Goal: Task Accomplishment & Management: Use online tool/utility

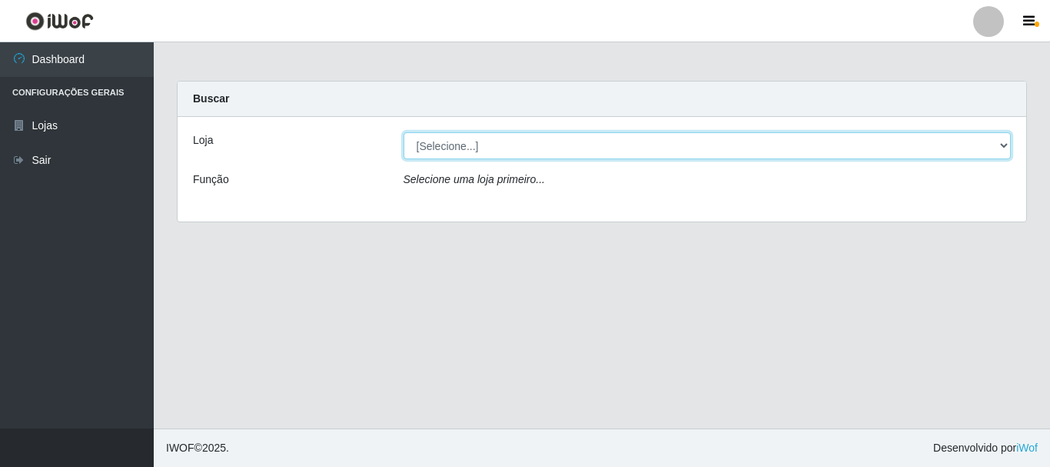
click at [481, 151] on select "[Selecione...] [GEOGRAPHIC_DATA] [GEOGRAPHIC_DATA]" at bounding box center [708, 145] width 608 height 27
select select "64"
click at [404, 132] on select "[Selecione...] [GEOGRAPHIC_DATA] [GEOGRAPHIC_DATA]" at bounding box center [708, 145] width 608 height 27
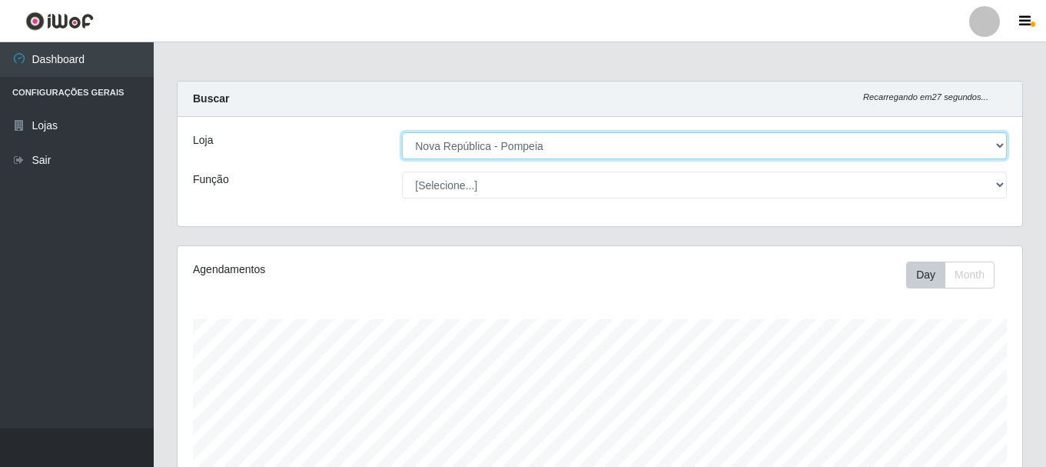
scroll to position [319, 845]
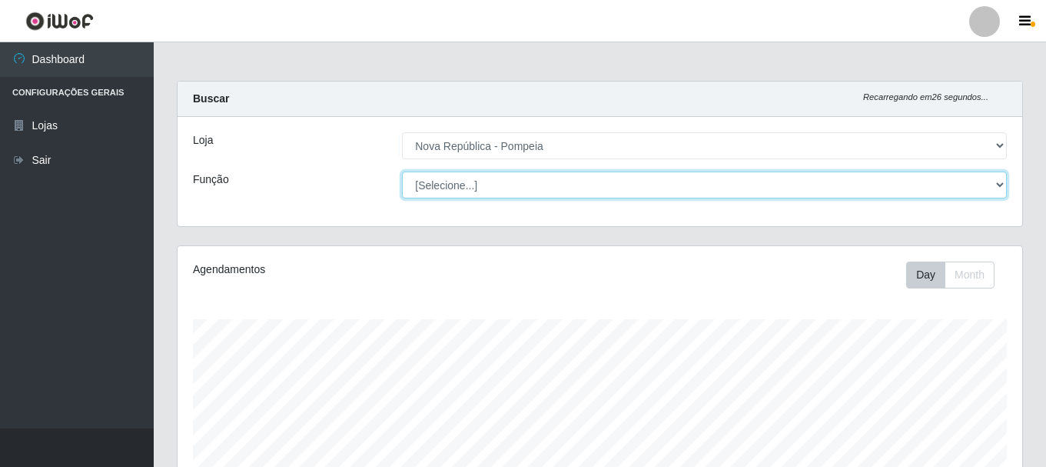
click at [440, 181] on select "[Selecione...] Balconista Operador de Caixa Recepcionista Repositor" at bounding box center [704, 184] width 605 height 27
select select "22"
click at [402, 171] on select "[Selecione...] Balconista Operador de Caixa Recepcionista Repositor" at bounding box center [704, 184] width 605 height 27
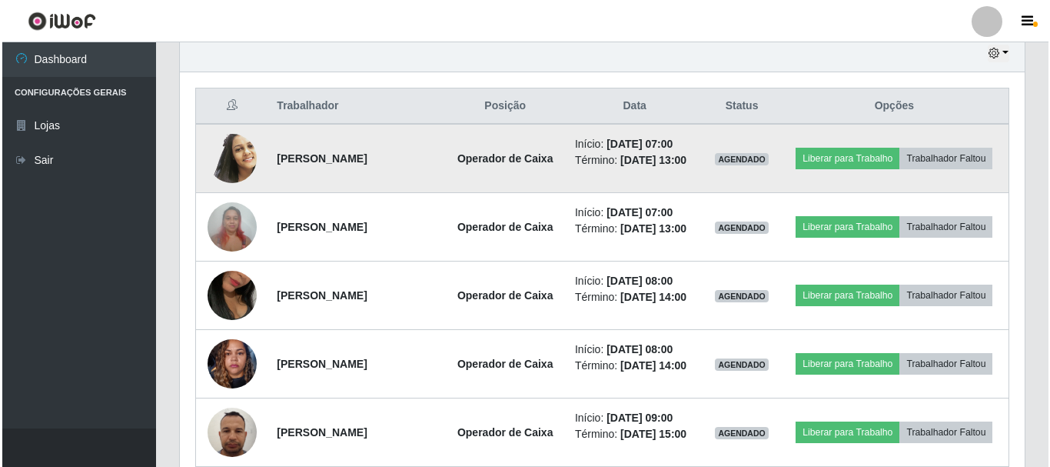
scroll to position [461, 0]
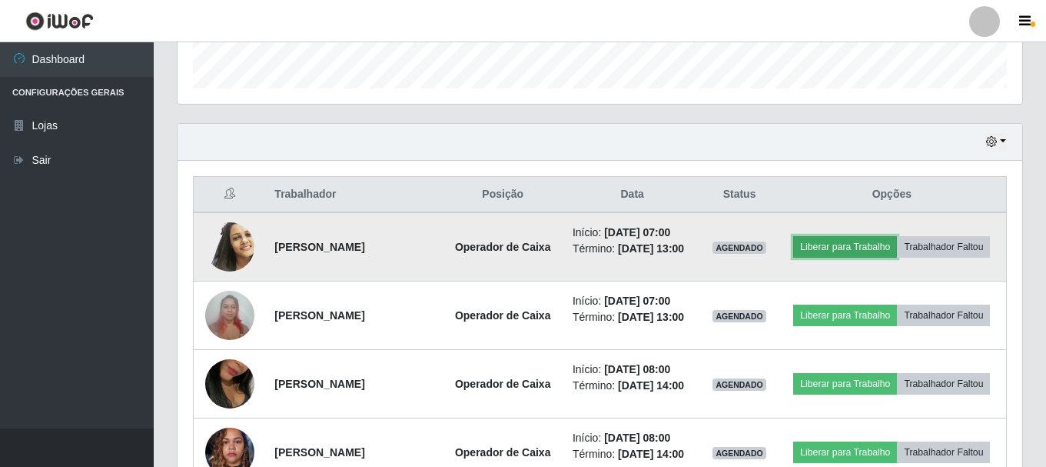
click at [897, 237] on button "Liberar para Trabalho" at bounding box center [846, 247] width 104 height 22
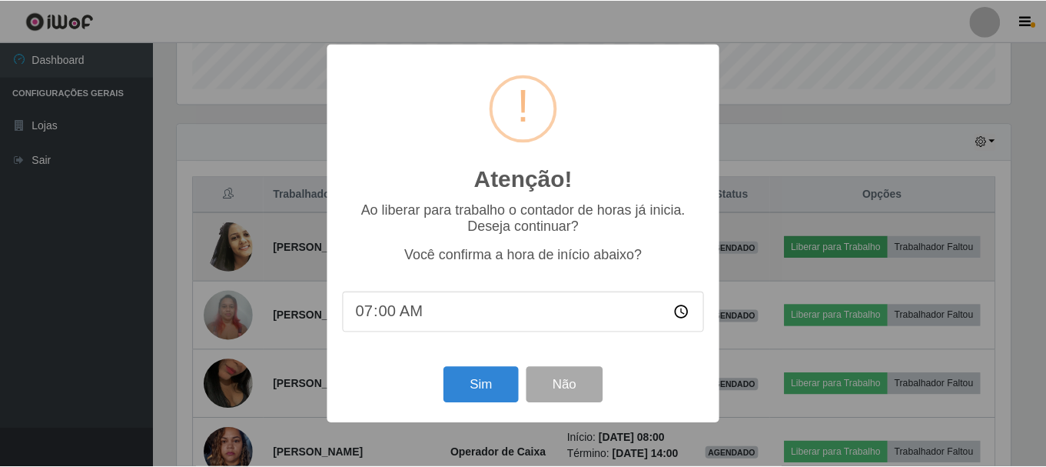
scroll to position [319, 837]
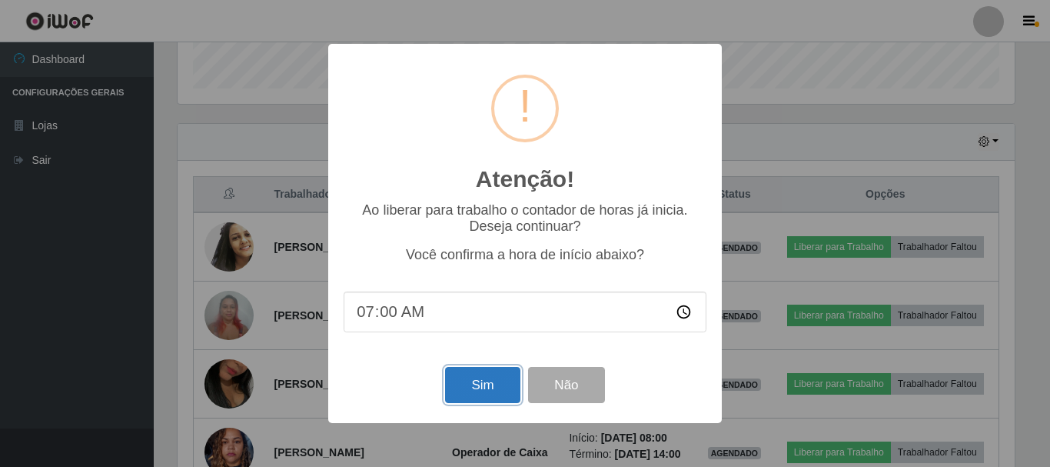
click at [480, 380] on button "Sim" at bounding box center [482, 385] width 75 height 36
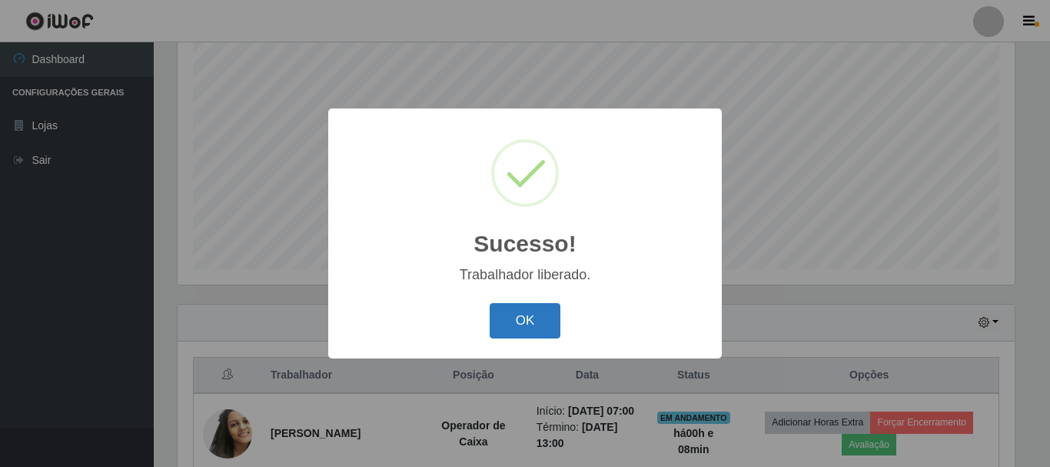
click at [538, 318] on button "OK" at bounding box center [526, 321] width 72 height 36
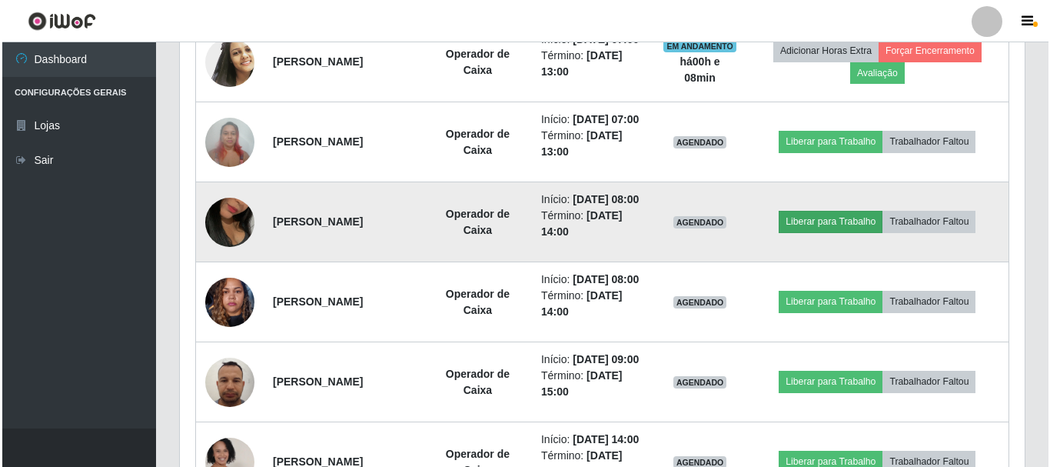
scroll to position [665, 0]
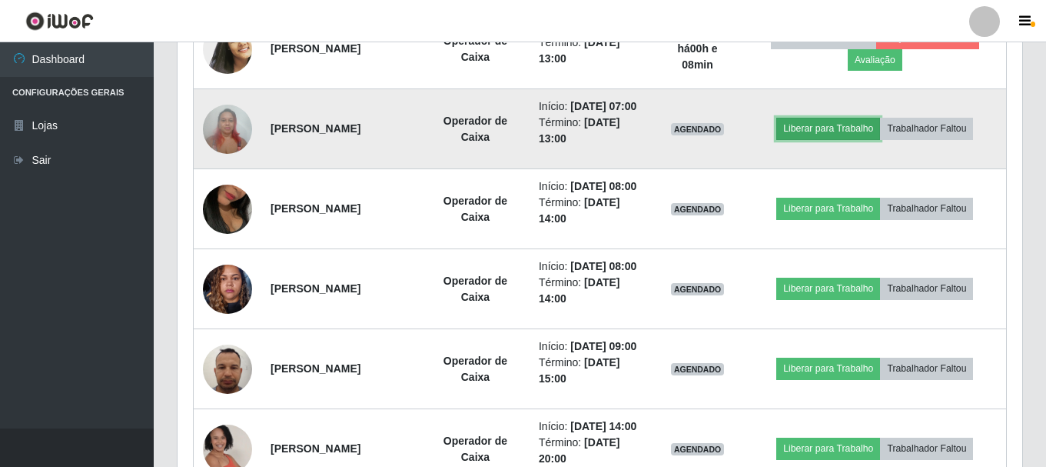
click at [853, 139] on button "Liberar para Trabalho" at bounding box center [829, 129] width 104 height 22
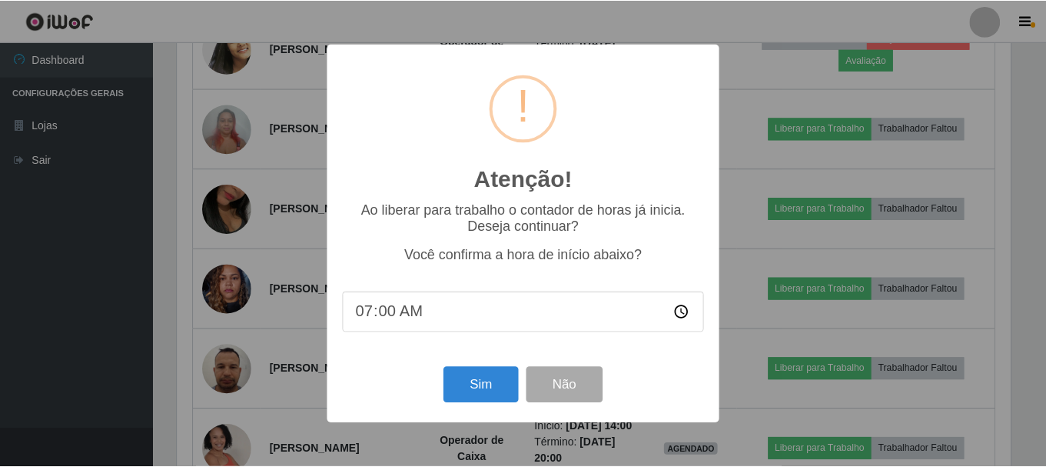
scroll to position [319, 837]
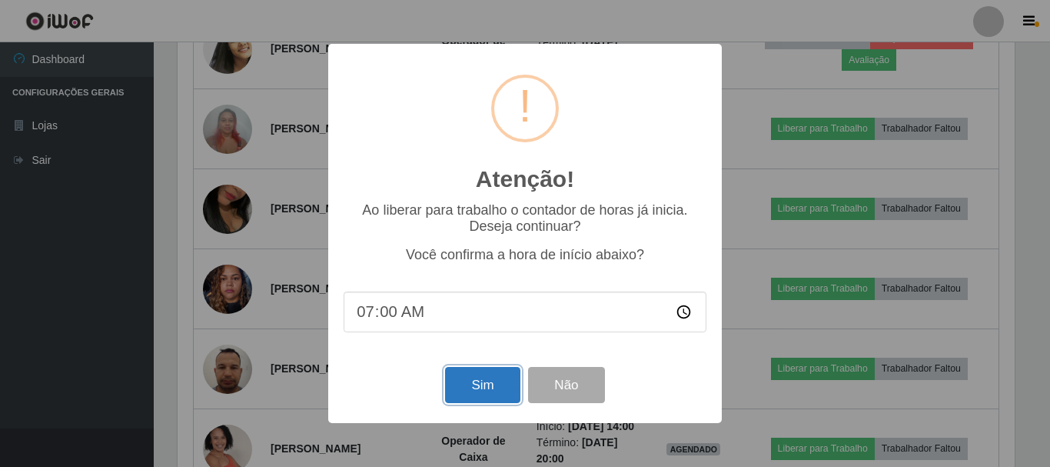
click at [463, 382] on button "Sim" at bounding box center [482, 385] width 75 height 36
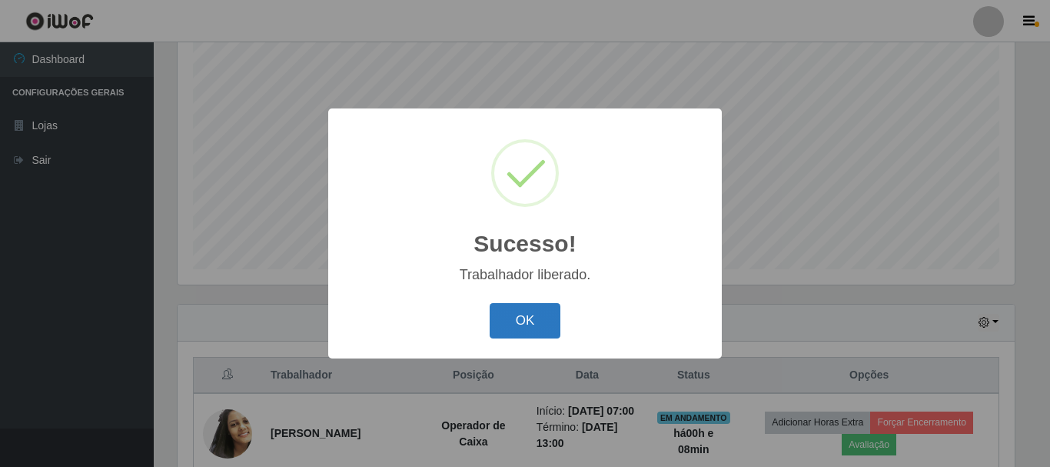
click at [524, 324] on button "OK" at bounding box center [526, 321] width 72 height 36
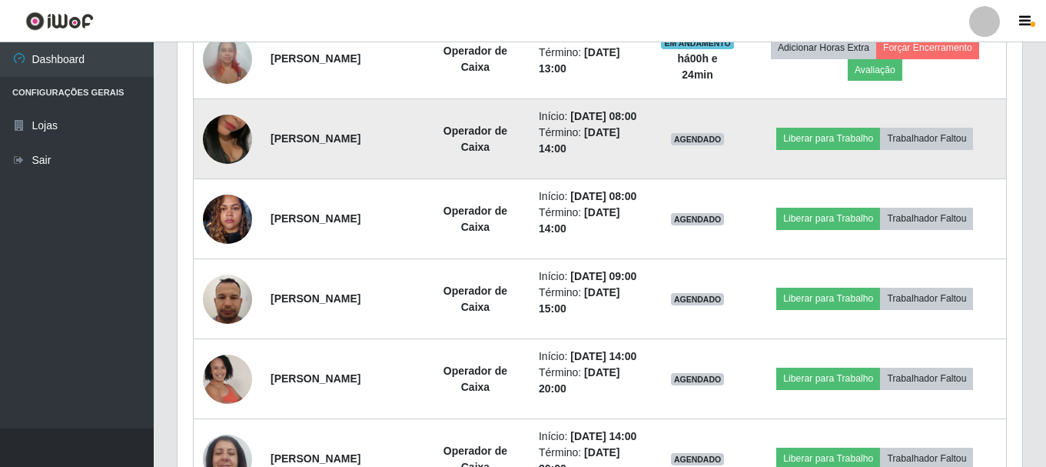
scroll to position [896, 0]
